Goal: Find specific page/section: Find specific page/section

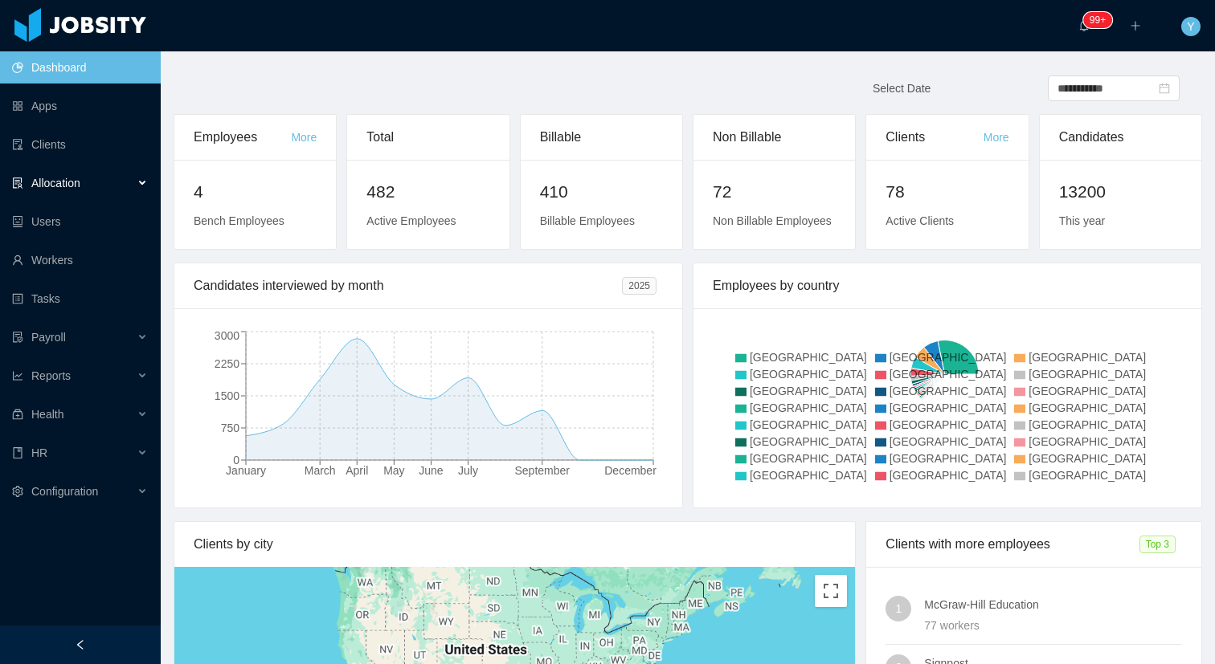
click at [52, 169] on div "Allocation" at bounding box center [80, 183] width 161 height 32
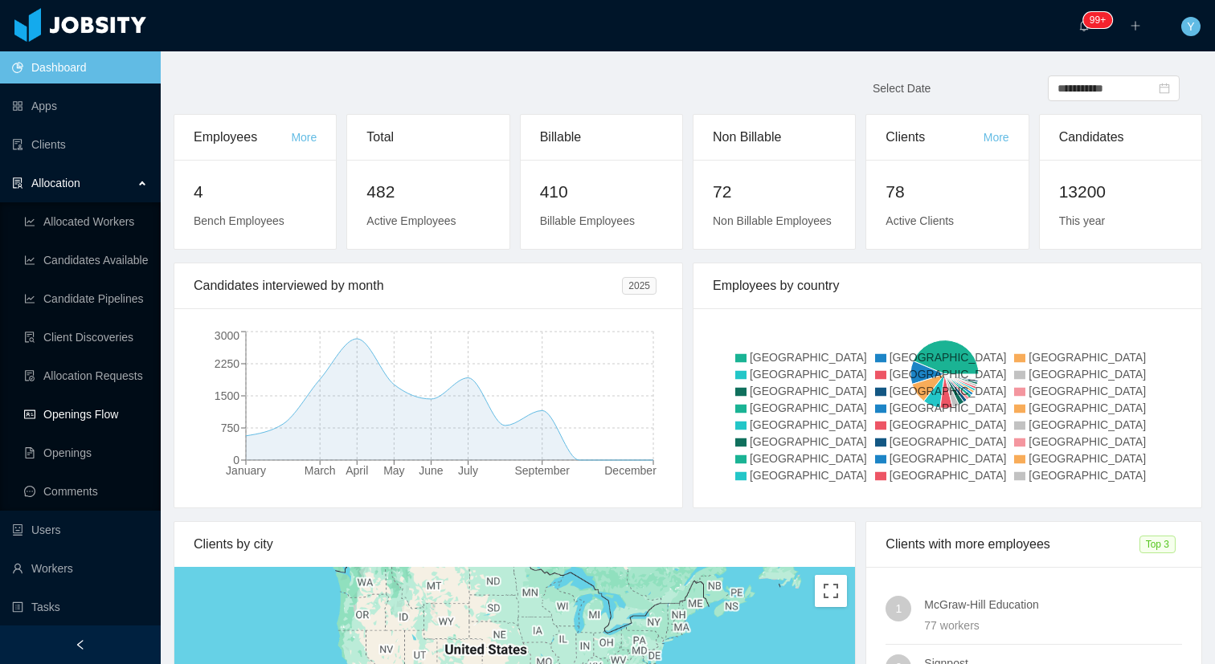
click at [59, 415] on link "Openings Flow" at bounding box center [86, 414] width 124 height 32
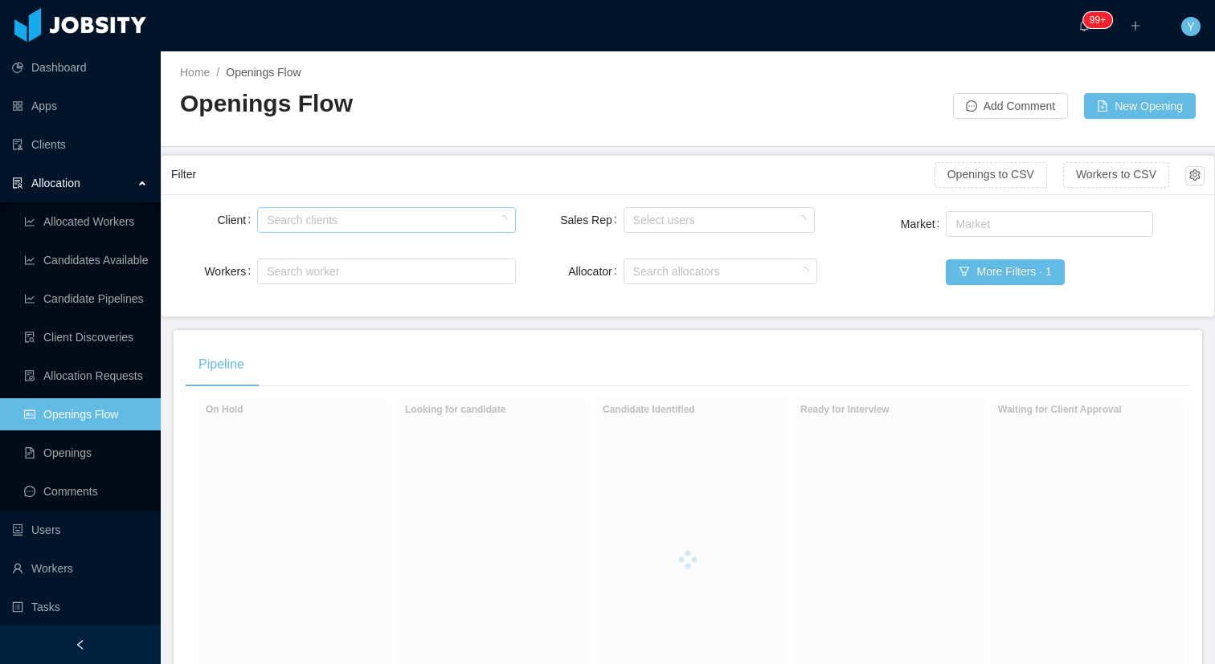
click at [406, 227] on div "Search clients" at bounding box center [382, 220] width 231 height 16
type input "******"
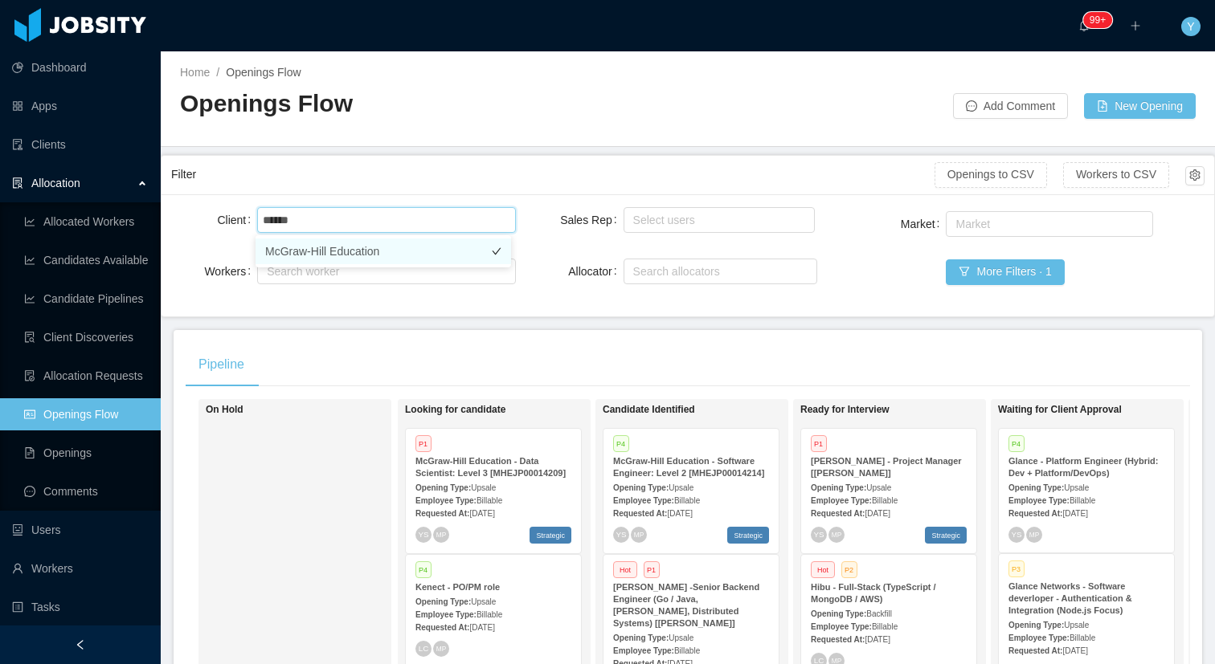
click at [386, 261] on li "McGraw-Hill Education" at bounding box center [382, 252] width 255 height 26
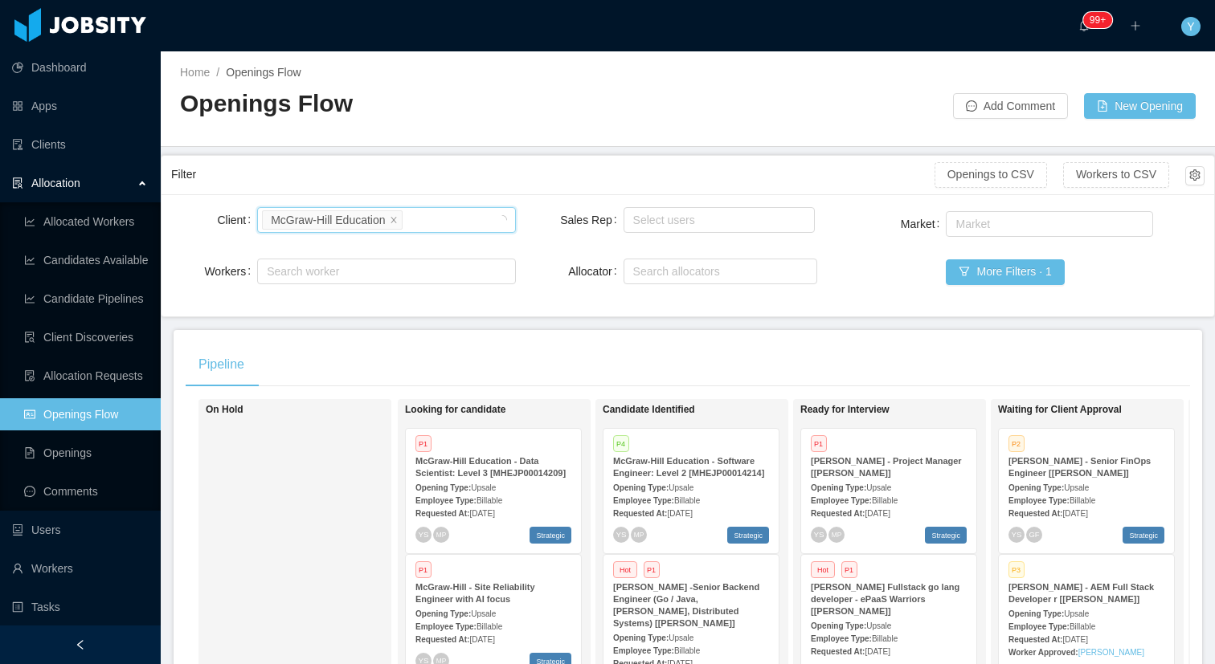
click at [600, 151] on main "Home / Openings Flow / Openings Flow Add Comment New Opening Filter Openings to…" at bounding box center [688, 357] width 1054 height 613
